Goal: Task Accomplishment & Management: Manage account settings

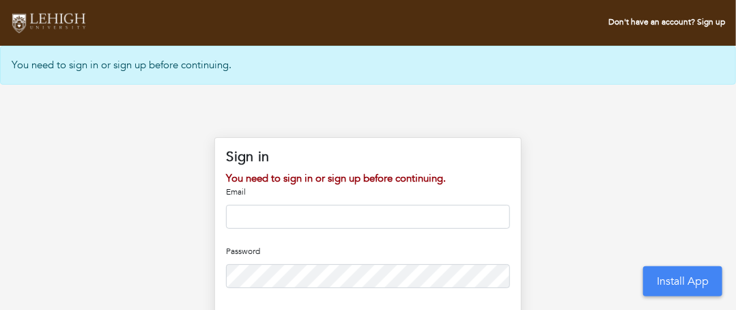
click at [351, 210] on input "email" at bounding box center [367, 217] width 283 height 24
click at [347, 248] on p "Password" at bounding box center [367, 251] width 283 height 12
click at [287, 211] on input "email" at bounding box center [367, 217] width 283 height 24
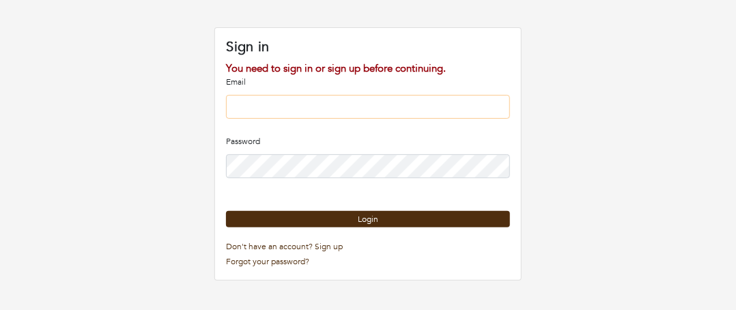
scroll to position [137, 0]
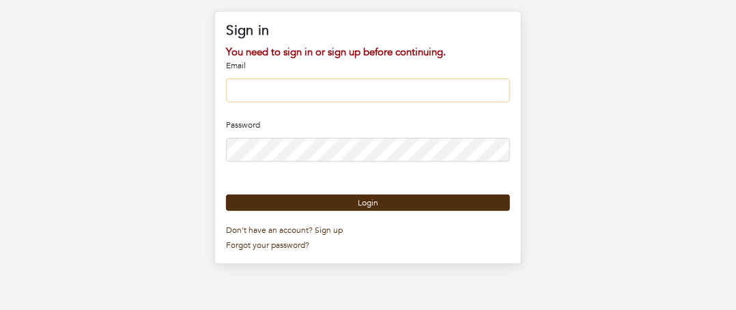
click at [233, 84] on input "email" at bounding box center [367, 91] width 283 height 24
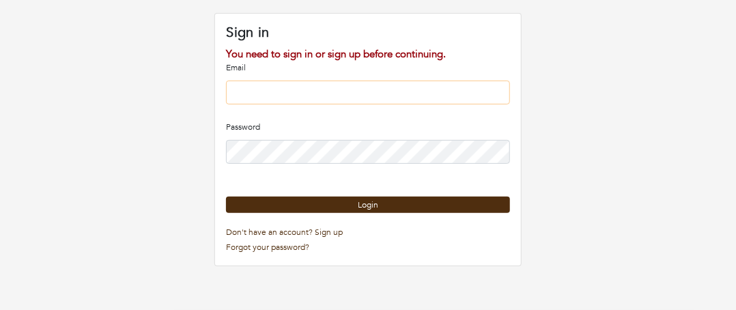
type input "**********"
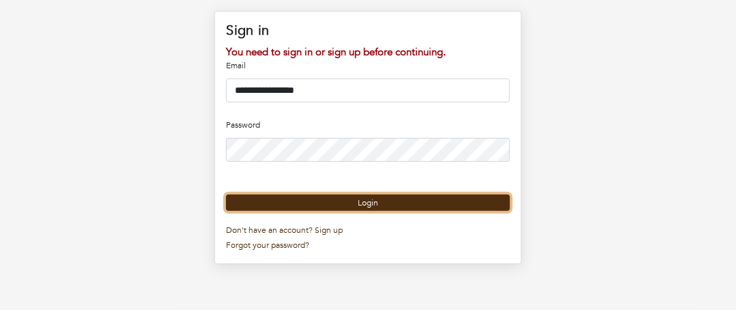
click at [363, 211] on button "Login" at bounding box center [367, 203] width 283 height 16
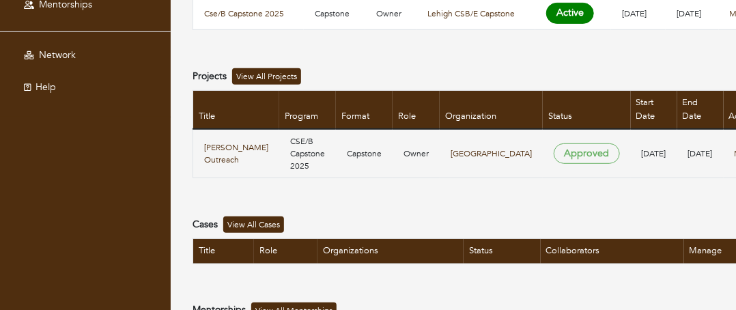
scroll to position [239, 0]
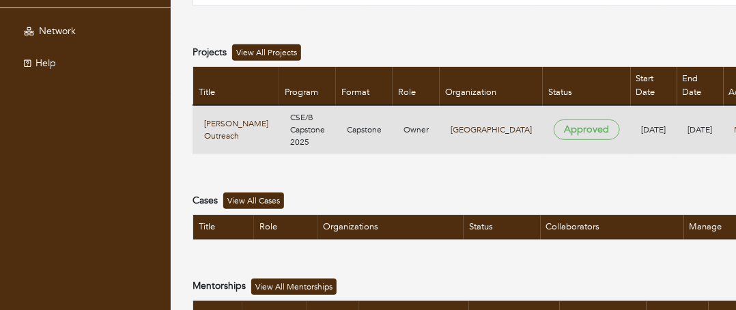
click at [627, 161] on link "Edit" at bounding box center [649, 161] width 108 height 18
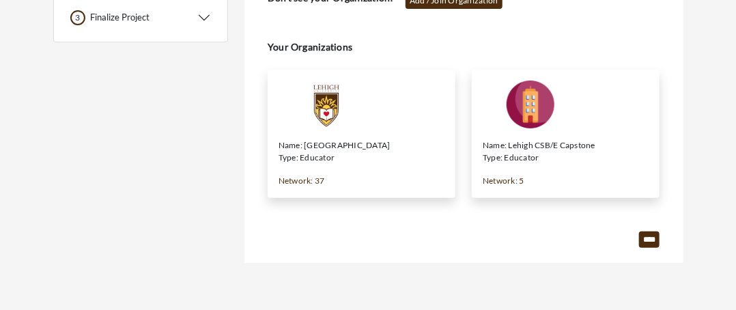
scroll to position [141, 0]
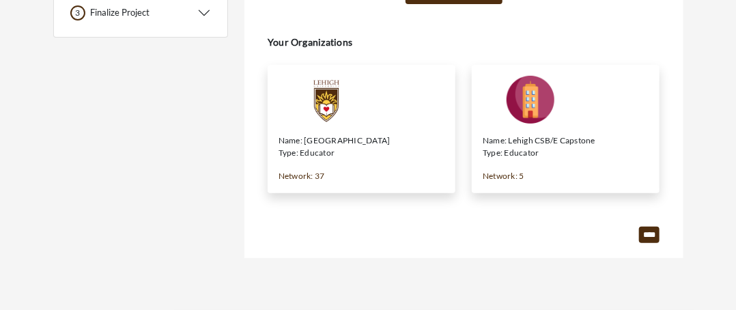
click at [554, 115] on img at bounding box center [531, 100] width 96 height 48
click at [644, 235] on input "****" at bounding box center [649, 235] width 20 height 16
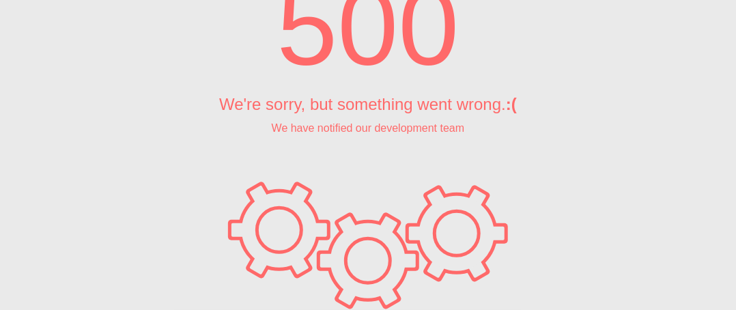
scroll to position [0, 0]
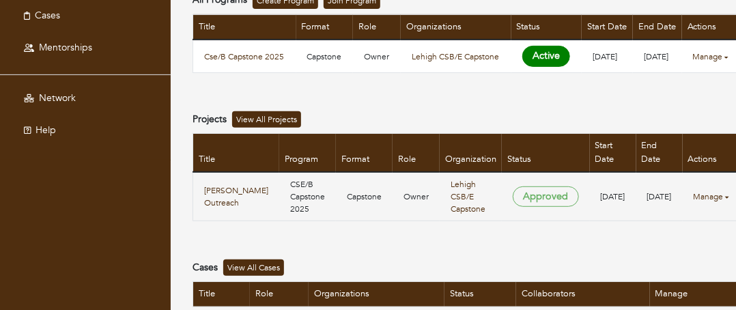
scroll to position [205, 0]
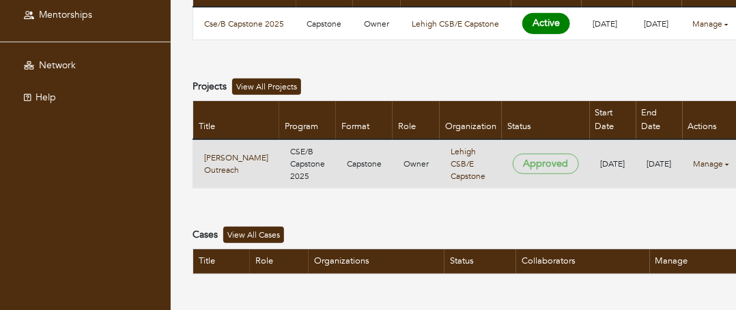
click at [694, 168] on link "Manage" at bounding box center [711, 164] width 35 height 12
click at [627, 197] on link "Edit" at bounding box center [649, 195] width 108 height 18
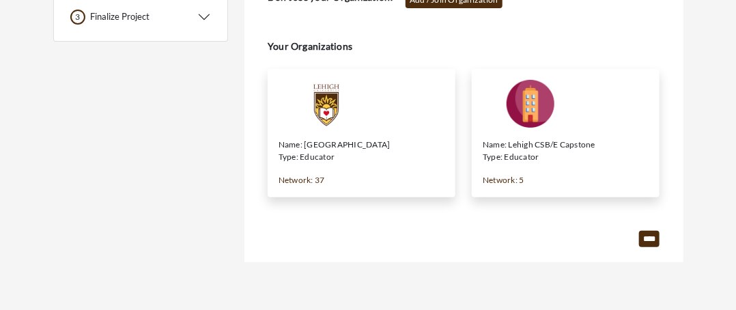
scroll to position [137, 0]
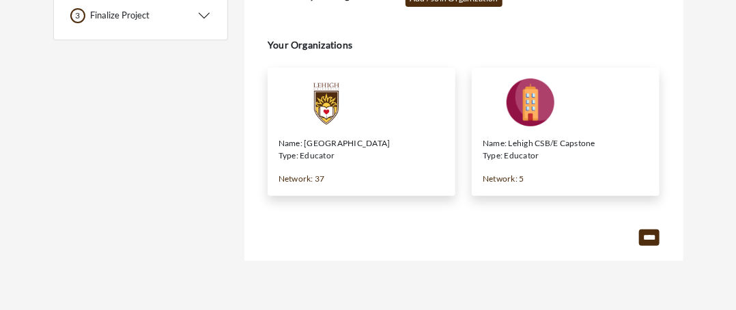
click at [325, 91] on img at bounding box center [327, 103] width 96 height 48
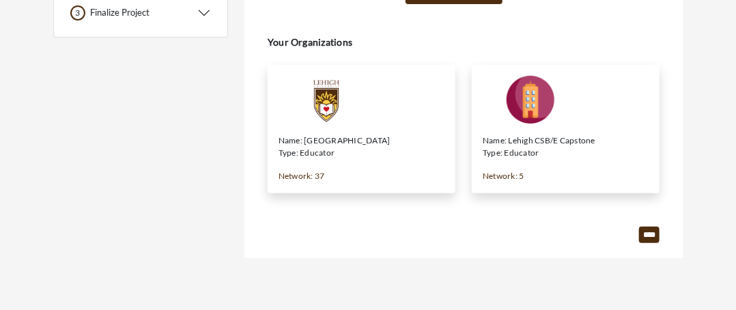
scroll to position [141, 0]
click at [650, 229] on input "****" at bounding box center [649, 235] width 20 height 16
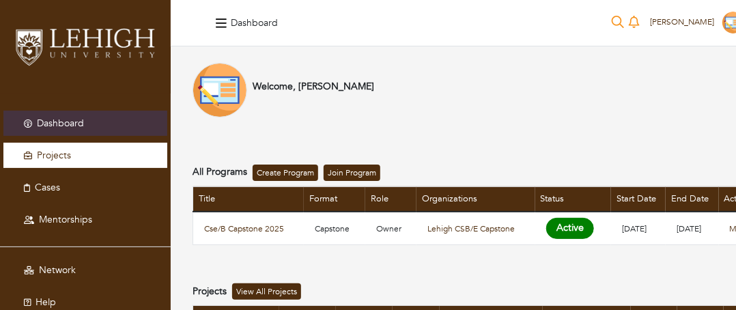
click at [64, 153] on span "Projects" at bounding box center [54, 155] width 34 height 13
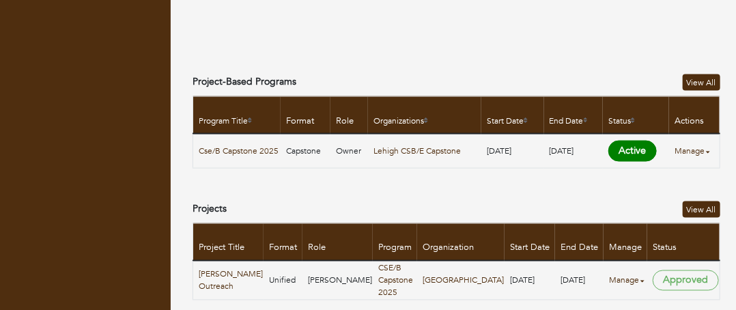
scroll to position [683, 0]
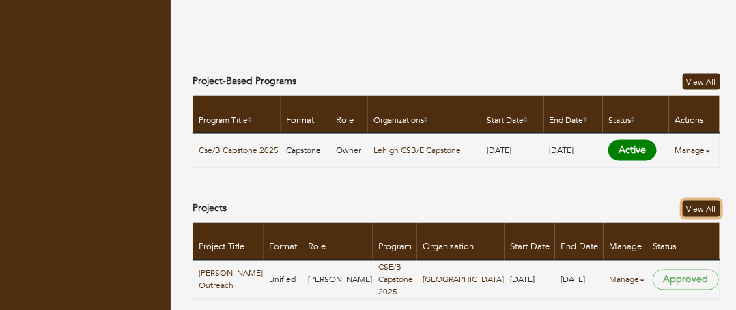
click at [687, 203] on link "View All" at bounding box center [702, 209] width 38 height 16
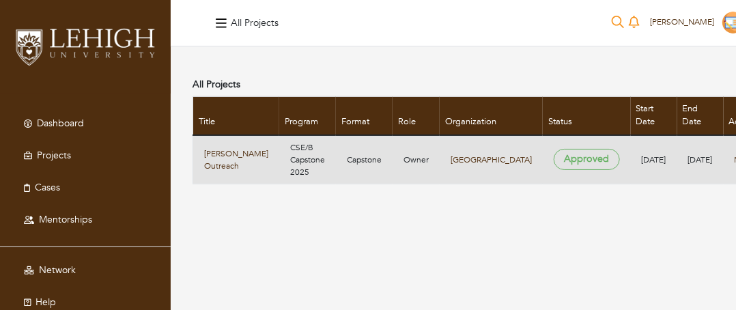
click at [619, 185] on link "Edit" at bounding box center [649, 189] width 108 height 18
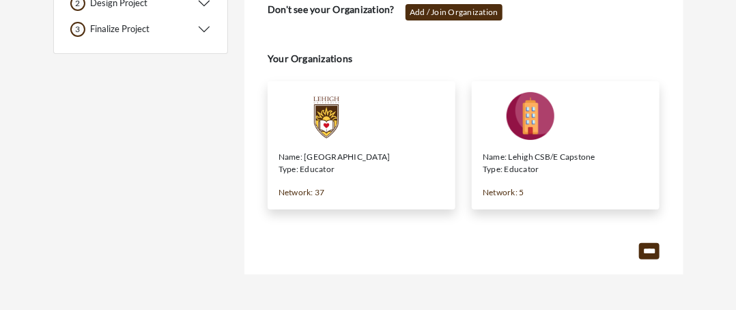
scroll to position [137, 0]
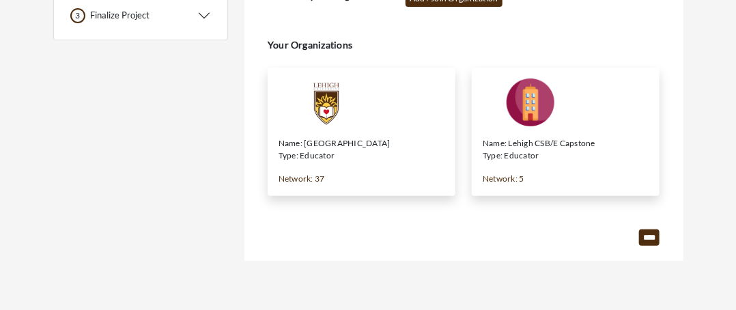
click at [548, 130] on div "Name: Lehigh CSB/E Capstone Type: Educator Network: 5 Manage Select" at bounding box center [566, 132] width 188 height 128
click at [640, 233] on input "****" at bounding box center [649, 237] width 20 height 16
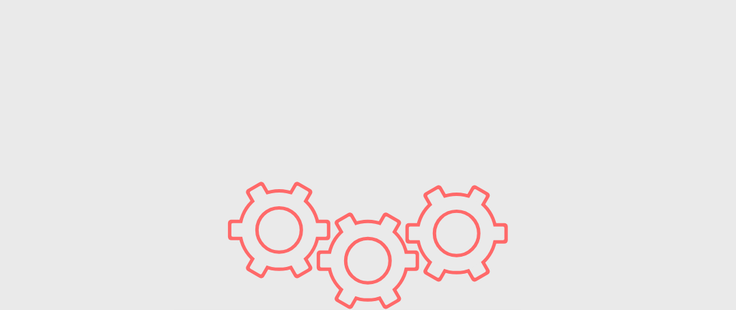
scroll to position [0, 0]
